Goal: Transaction & Acquisition: Obtain resource

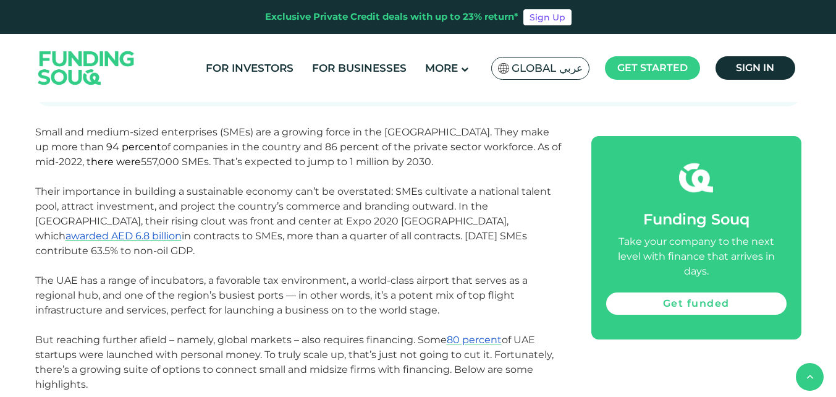
scroll to position [445, 0]
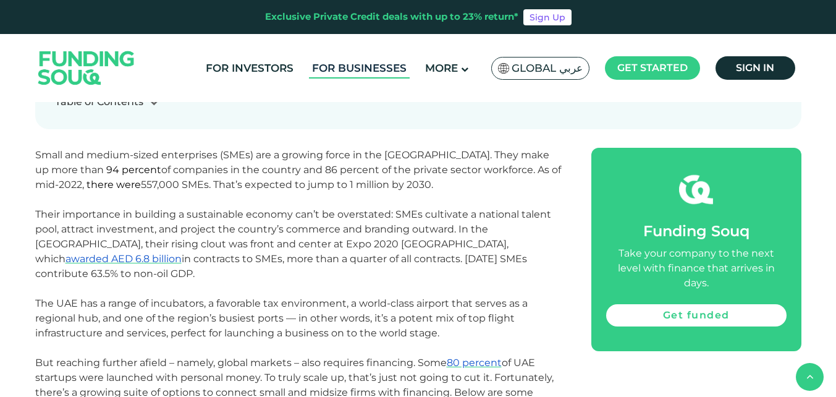
click at [362, 69] on link "For Businesses" at bounding box center [359, 68] width 101 height 20
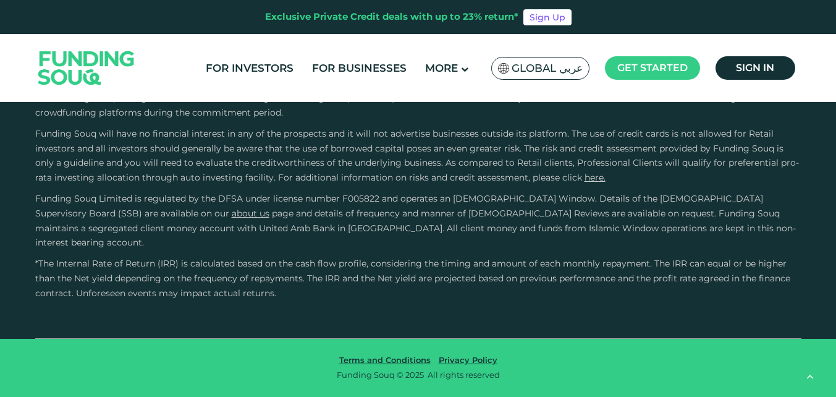
scroll to position [2052, 0]
